Goal: Task Accomplishment & Management: Manage account settings

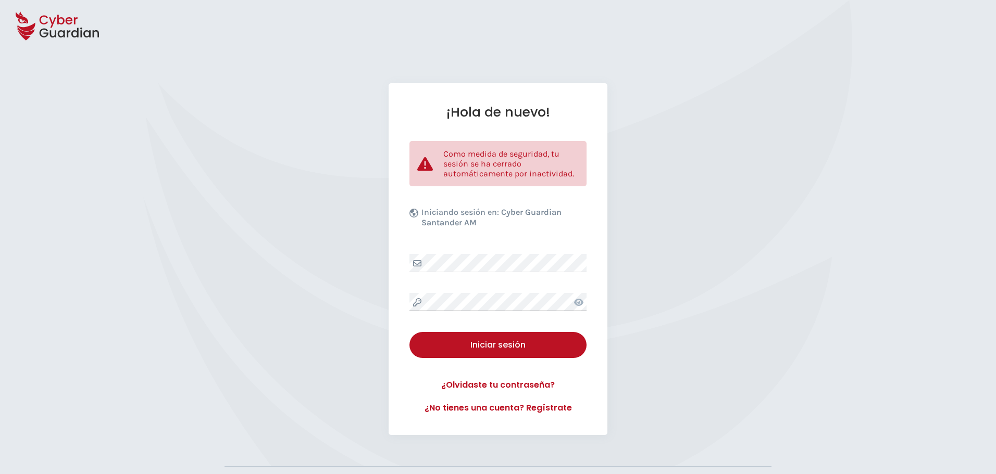
click at [344, 299] on div "¡Hola de nuevo! Como medida de seguridad, tu sesión se ha cerrado automáticamen…" at bounding box center [498, 259] width 996 height 352
click at [529, 352] on div "Iniciar sesión" at bounding box center [497, 345] width 161 height 12
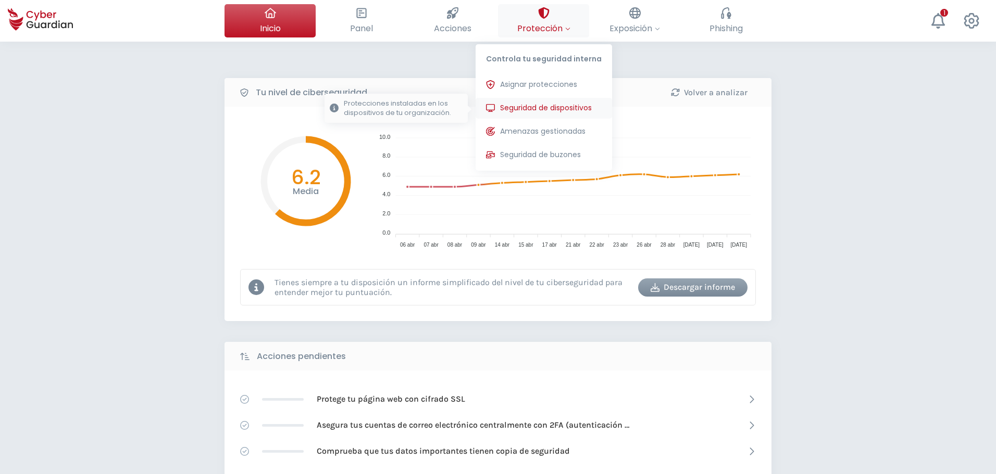
click at [560, 103] on span "Seguridad de dispositivos" at bounding box center [546, 108] width 92 height 11
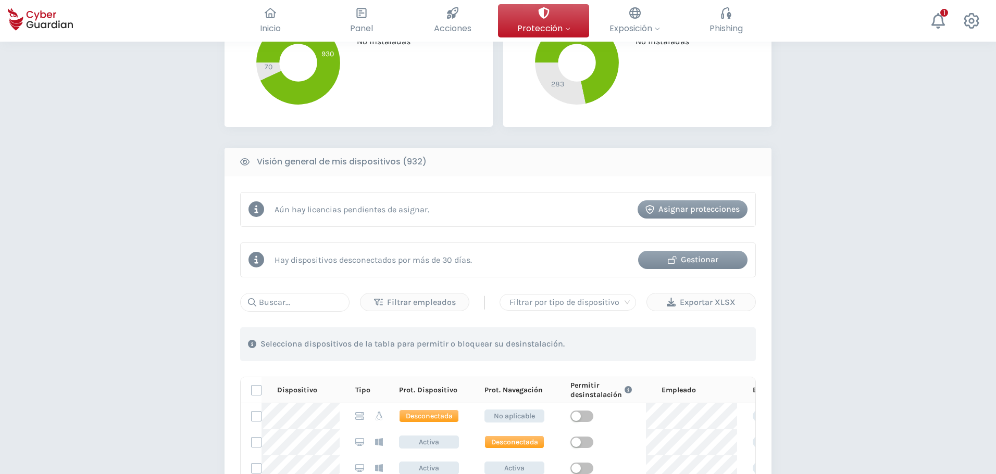
scroll to position [417, 0]
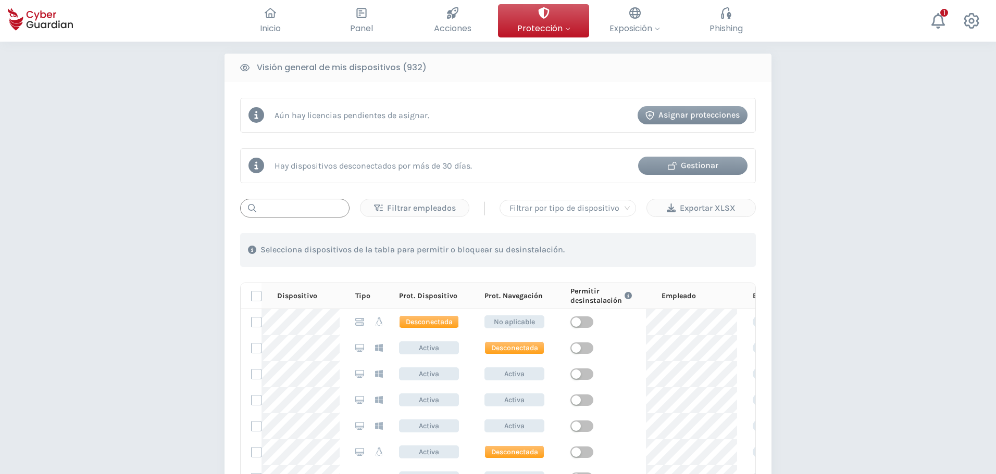
click at [288, 210] on input "text" at bounding box center [294, 208] width 109 height 19
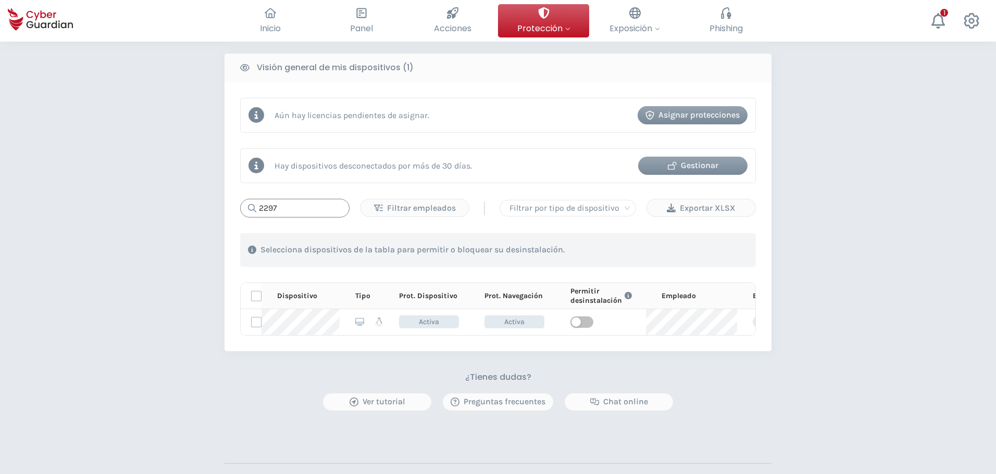
drag, startPoint x: 309, startPoint y: 204, endPoint x: 123, endPoint y: 208, distance: 186.0
click at [123, 208] on div "PROTECCIÓN > Seguridad de dispositivos ¿Cómo funciona? Añade empleados Instala …" at bounding box center [498, 99] width 996 height 949
drag, startPoint x: 313, startPoint y: 212, endPoint x: 193, endPoint y: 211, distance: 120.3
click at [193, 211] on div "PROTECCIÓN > Seguridad de dispositivos ¿Cómo funciona? Añade empleados Instala …" at bounding box center [498, 99] width 996 height 949
click at [291, 206] on input "1391" at bounding box center [294, 208] width 109 height 19
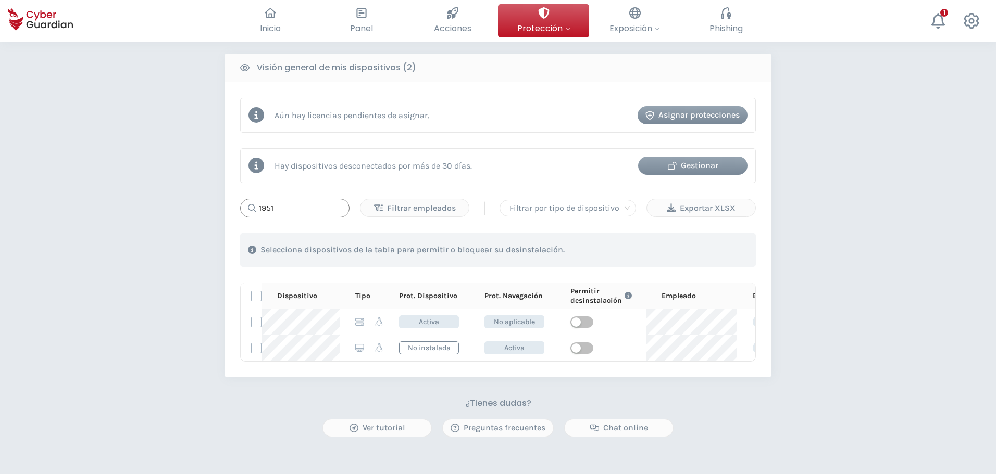
click at [228, 208] on div "Aún hay licencias pendientes de asignar. Asignar protecciones Hay dispositivos …" at bounding box center [497, 229] width 547 height 295
click at [323, 215] on input "1696" at bounding box center [294, 208] width 109 height 19
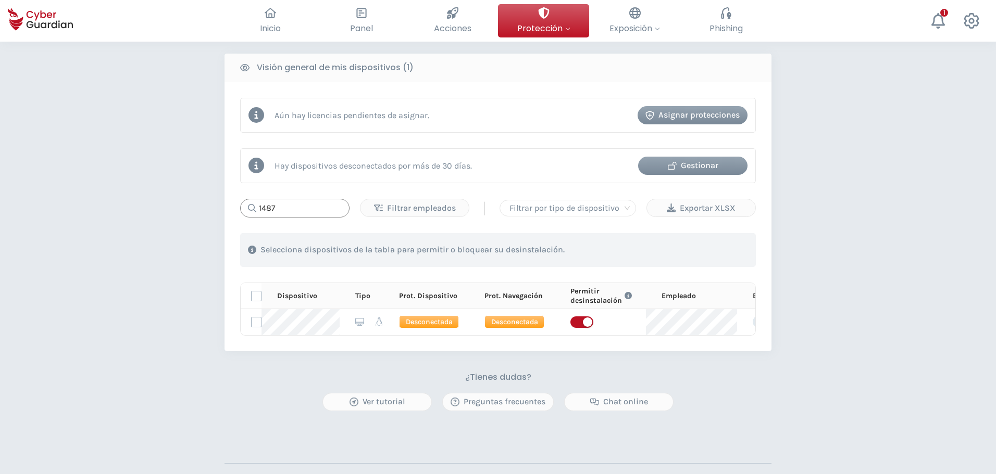
click at [320, 216] on input "1487" at bounding box center [294, 208] width 109 height 19
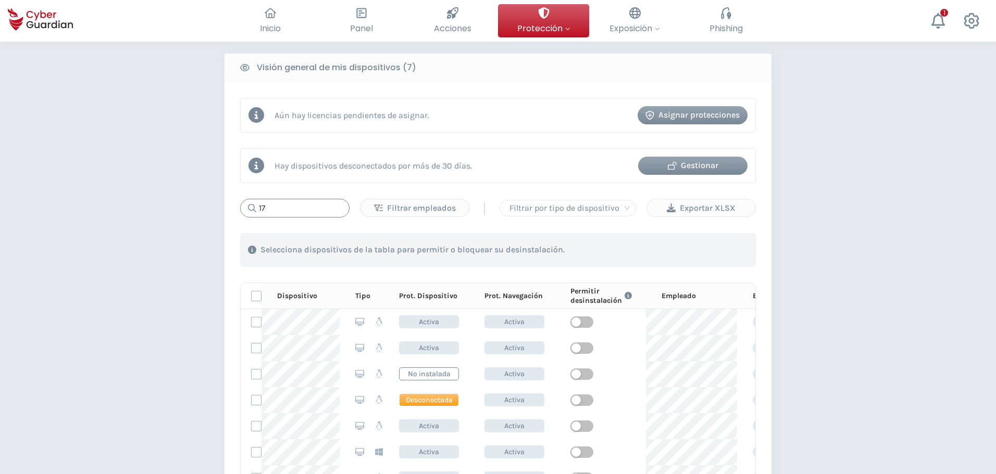
type input "1"
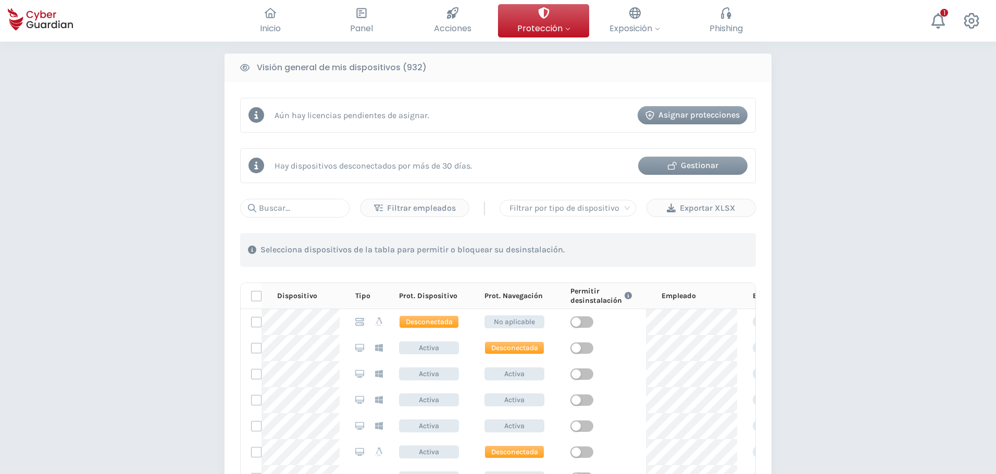
drag, startPoint x: 184, startPoint y: 77, endPoint x: 199, endPoint y: 158, distance: 83.1
click at [184, 77] on div "PROTECCIÓN > Seguridad de dispositivos ¿Cómo funciona? Añade empleados Instala …" at bounding box center [498, 216] width 996 height 1183
click at [280, 206] on input "text" at bounding box center [294, 208] width 109 height 19
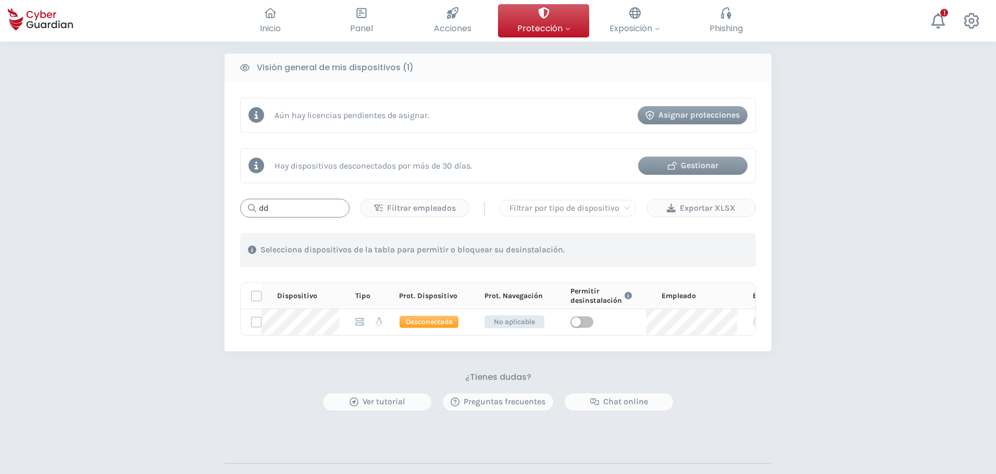
type input "d"
